Goal: Navigation & Orientation: Find specific page/section

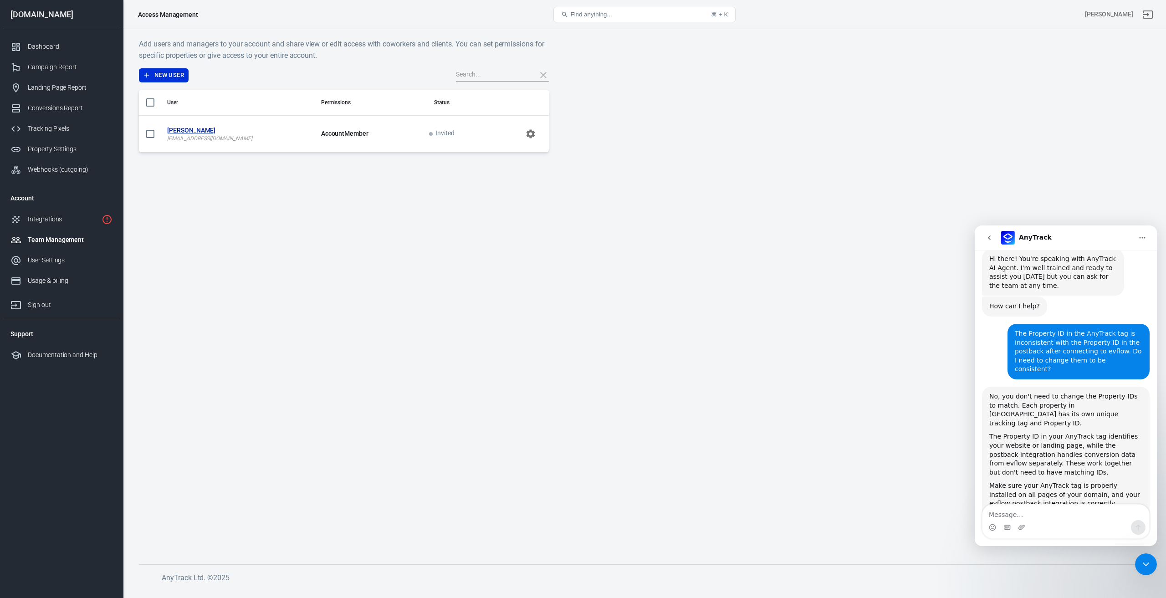
scroll to position [1061, 0]
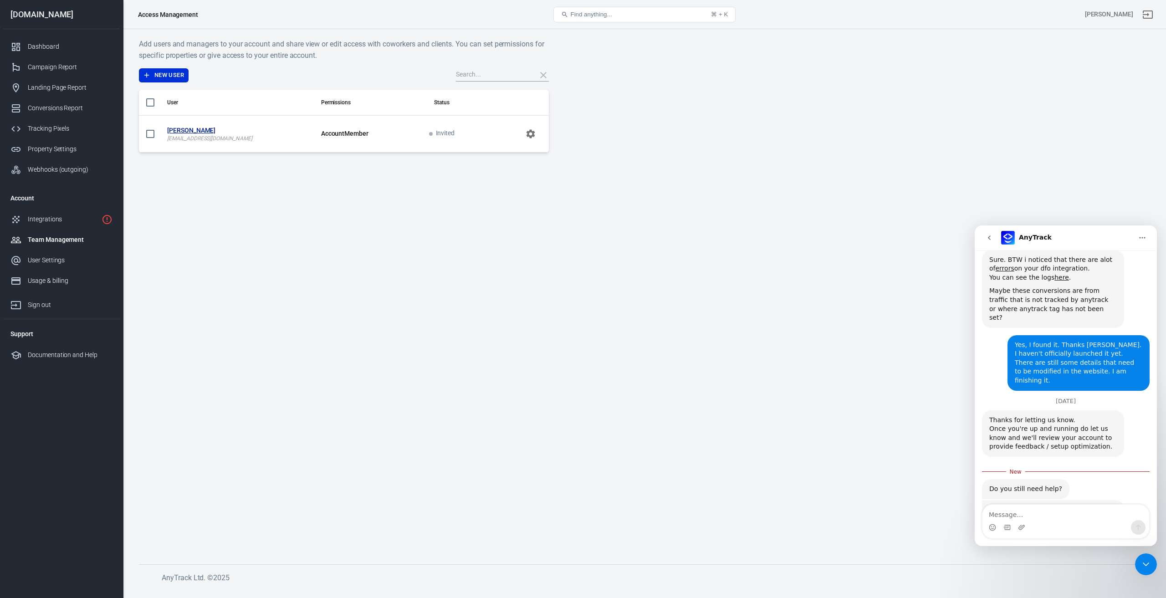
click at [1150, 566] on icon "Close Intercom Messenger" at bounding box center [1145, 564] width 11 height 11
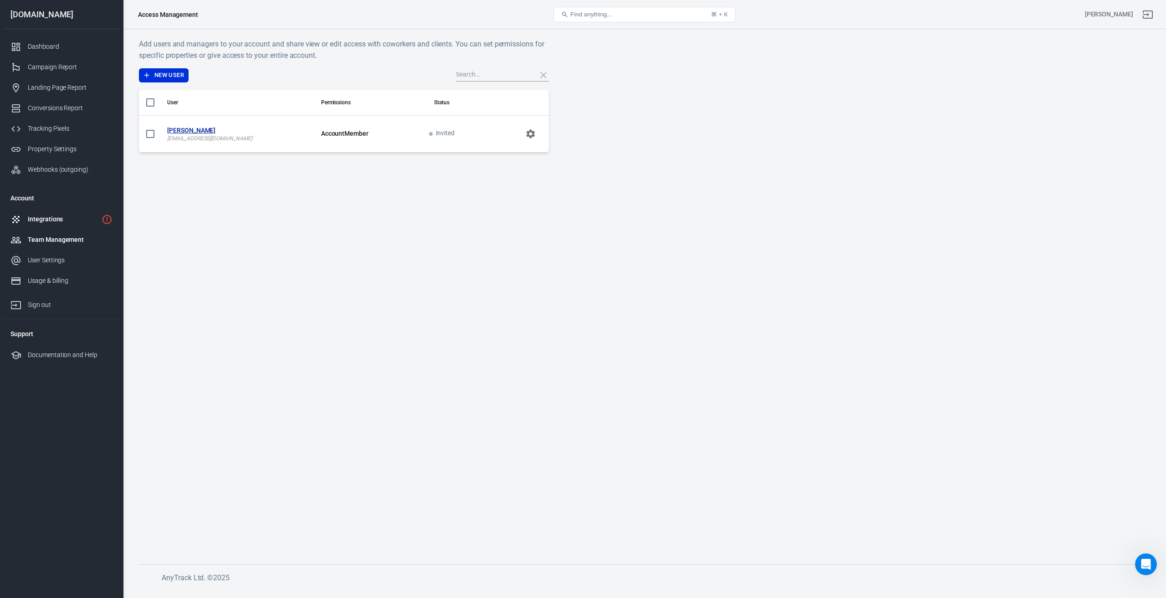
click at [45, 218] on div "Integrations" at bounding box center [63, 220] width 70 height 10
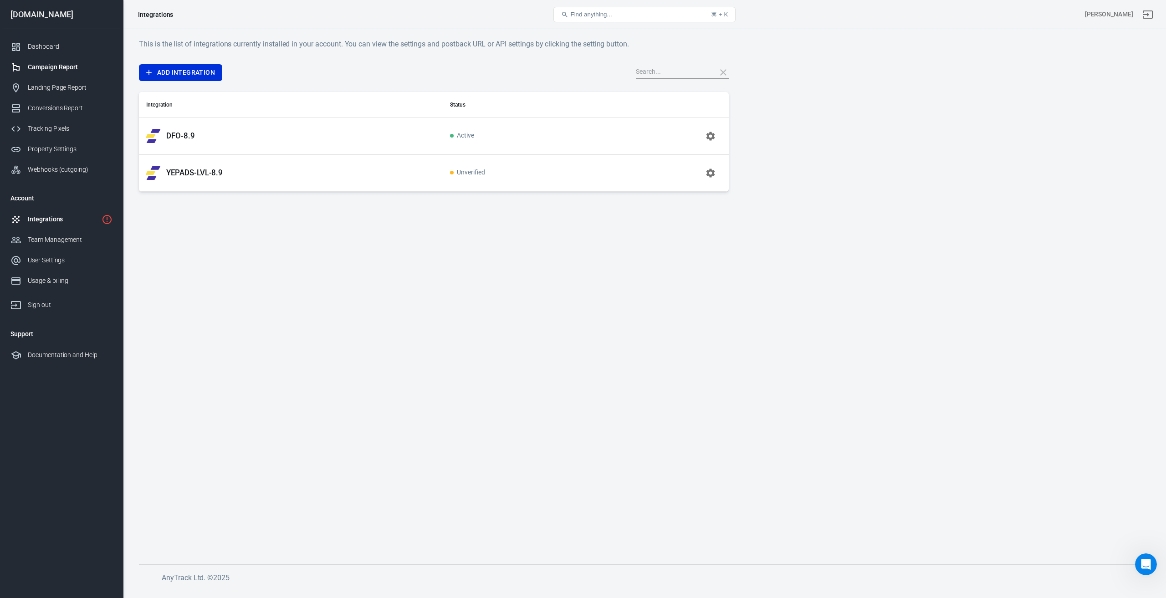
click at [55, 64] on div "Campaign Report" at bounding box center [70, 67] width 85 height 10
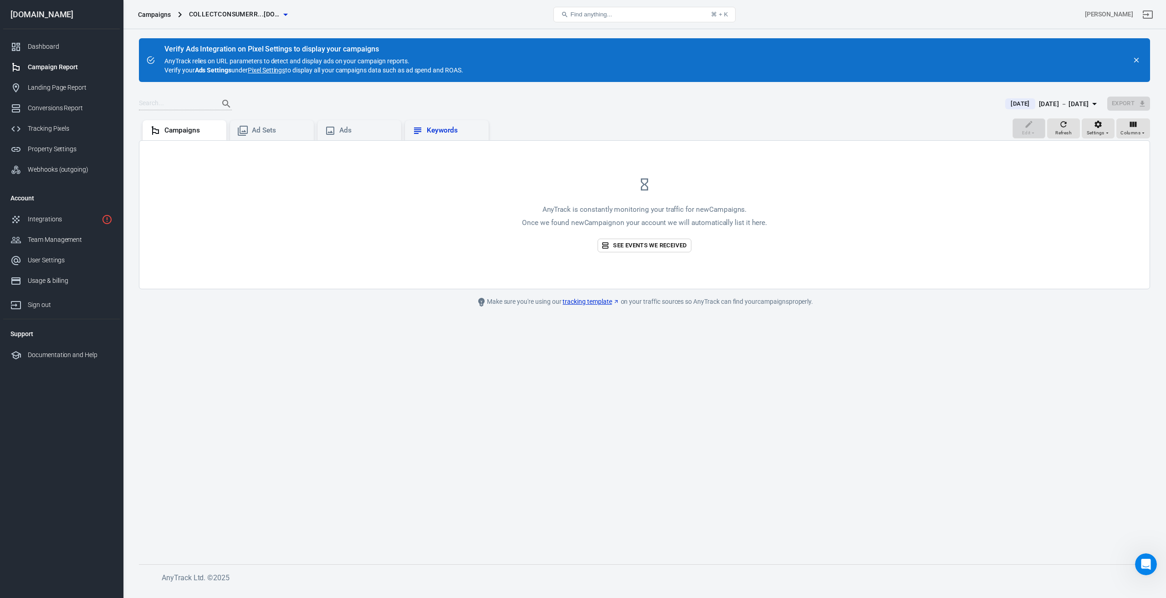
click at [434, 126] on div "Keywords" at bounding box center [454, 131] width 55 height 10
click at [171, 132] on div "Campaigns" at bounding box center [191, 131] width 55 height 10
